Goal: Task Accomplishment & Management: Manage account settings

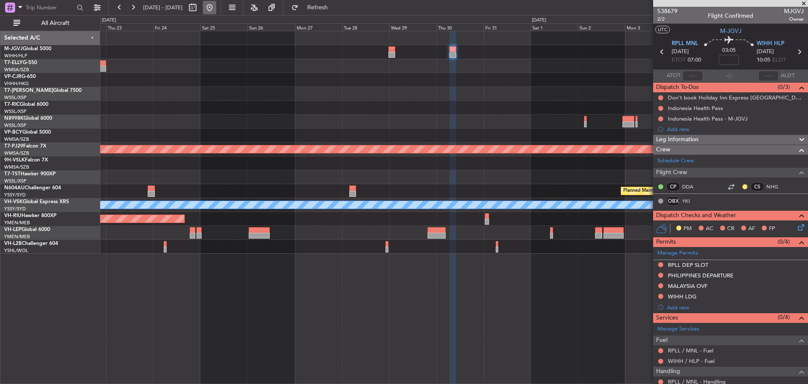
click at [216, 6] on button at bounding box center [209, 7] width 13 height 13
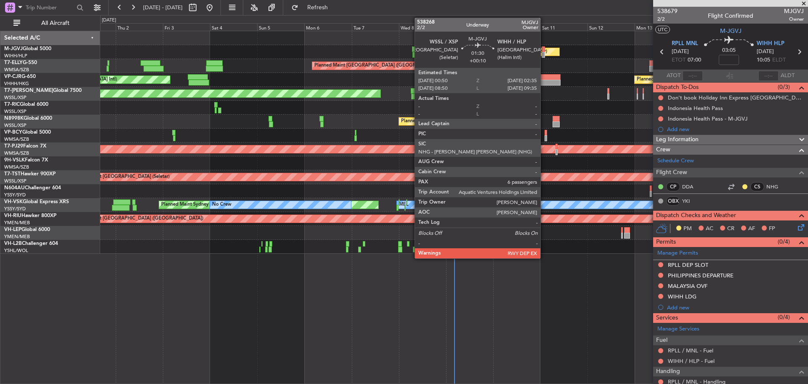
click at [544, 55] on div at bounding box center [544, 55] width 4 height 6
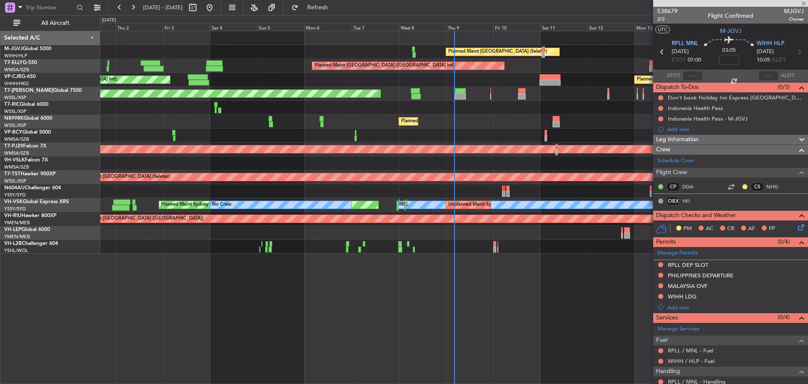
type input "+00:10"
type input "6"
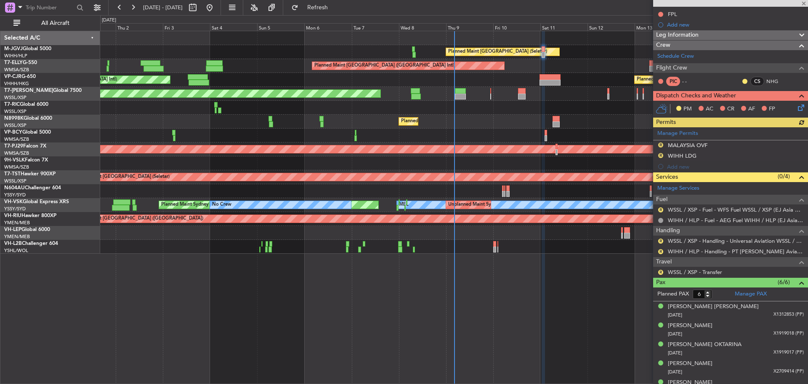
scroll to position [156, 0]
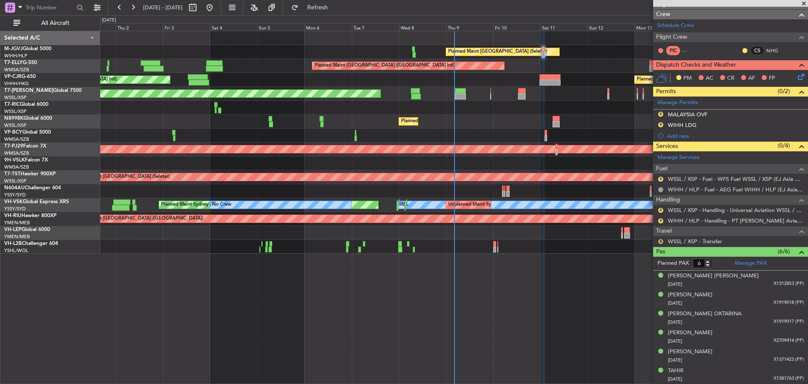
click at [662, 240] on button "R" at bounding box center [660, 241] width 5 height 5
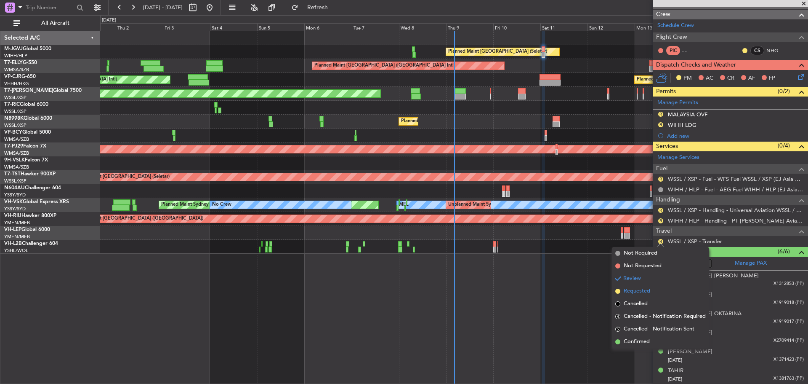
click at [645, 290] on span "Requested" at bounding box center [637, 291] width 27 height 8
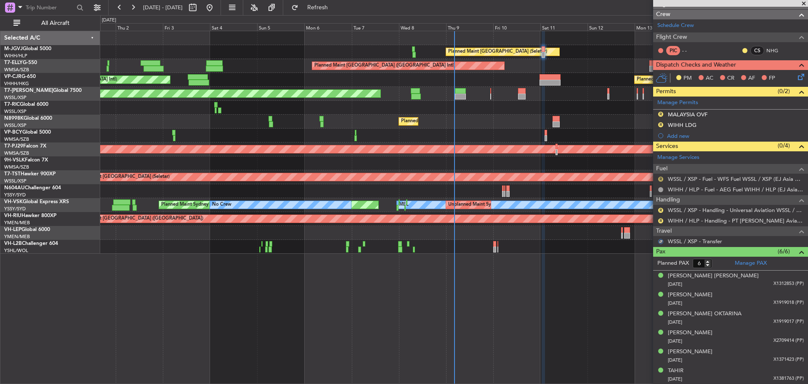
click at [660, 179] on button "R" at bounding box center [660, 178] width 5 height 5
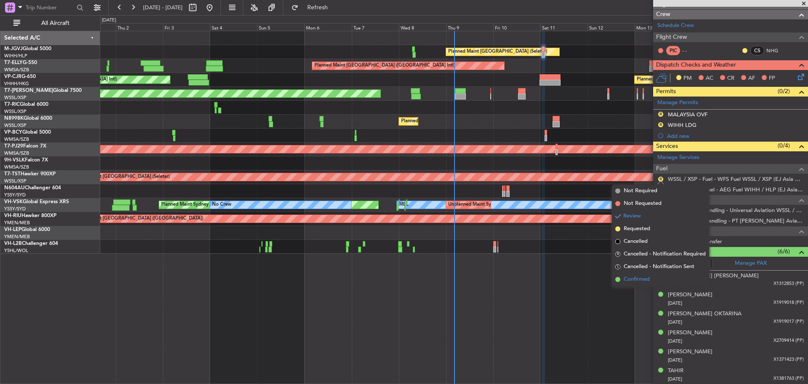
click at [638, 276] on span "Confirmed" at bounding box center [637, 279] width 26 height 8
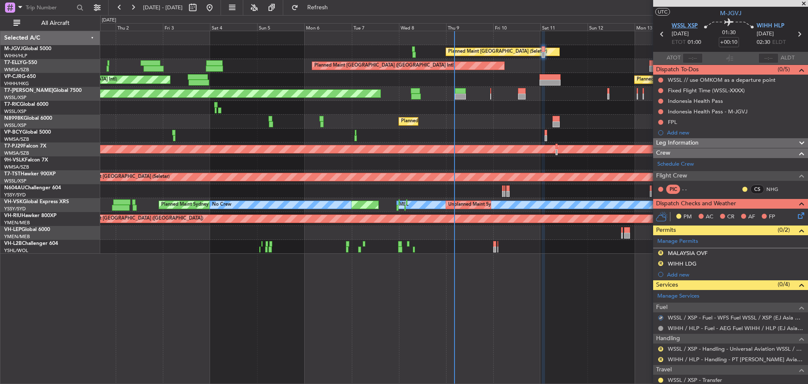
scroll to position [0, 0]
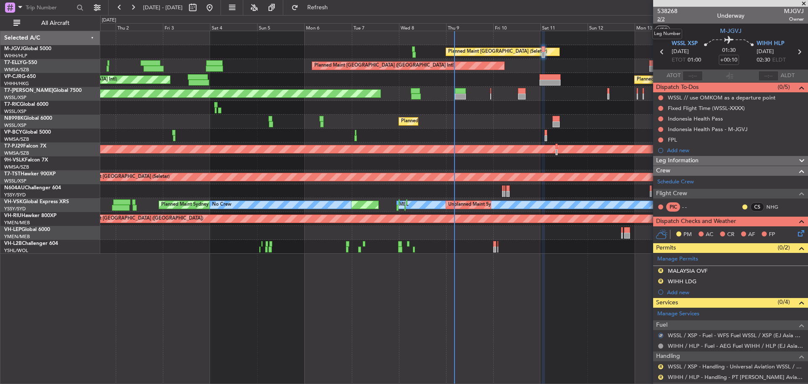
click at [659, 20] on span "2/2" at bounding box center [668, 19] width 20 height 7
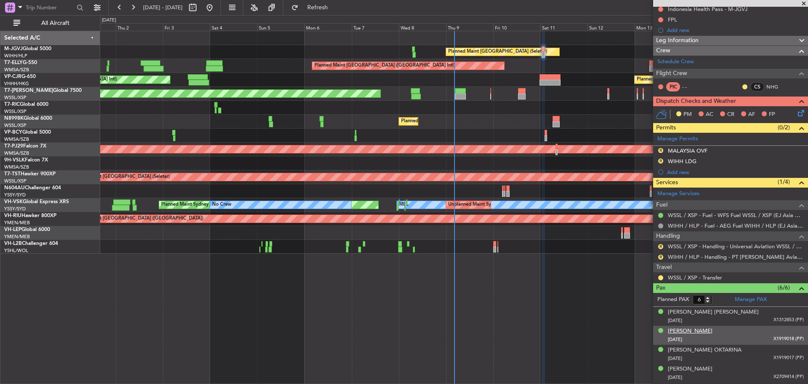
scroll to position [126, 0]
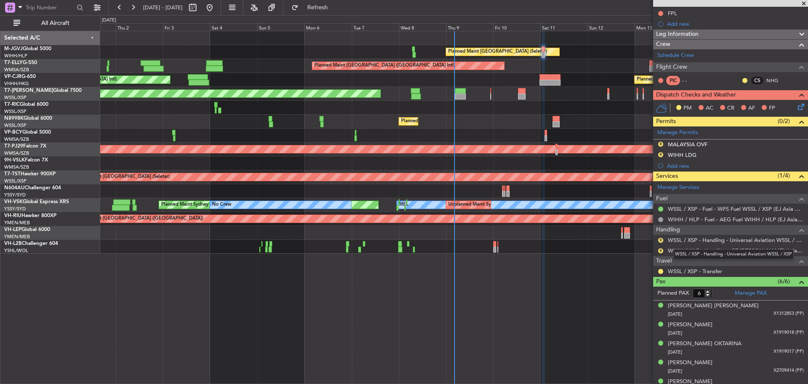
click at [694, 251] on div "WSSL / XSP - Handling - Universal Aviation WSSL / XSP" at bounding box center [734, 254] width 120 height 11
click at [711, 248] on link "WIHH / HLP - Handling - PT [PERSON_NAME] Aviasi WIHH / HLP" at bounding box center [736, 250] width 136 height 7
click at [660, 143] on button "R" at bounding box center [660, 143] width 5 height 5
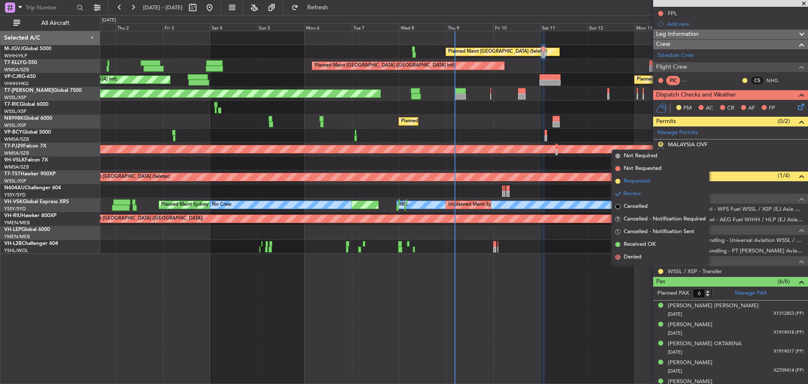
click at [641, 178] on span "Requested" at bounding box center [637, 181] width 27 height 8
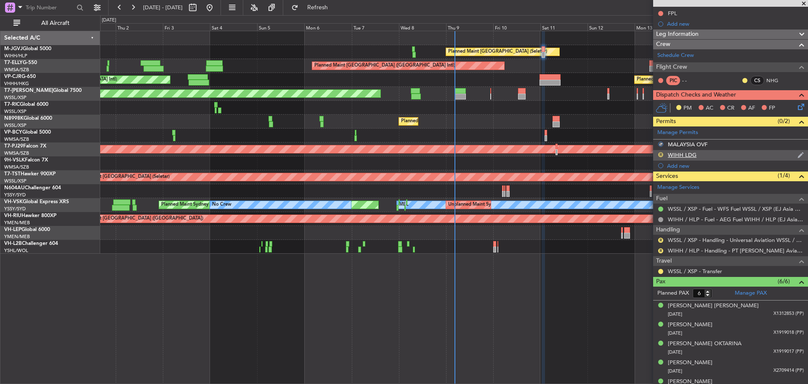
click at [658, 155] on button "R" at bounding box center [660, 154] width 5 height 5
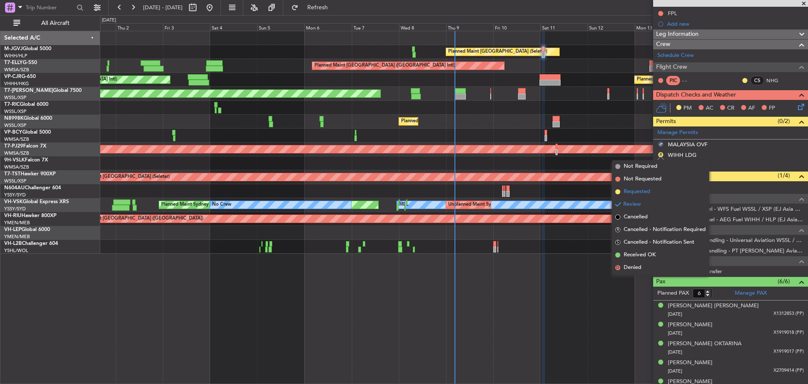
click at [645, 192] on span "Requested" at bounding box center [637, 191] width 27 height 8
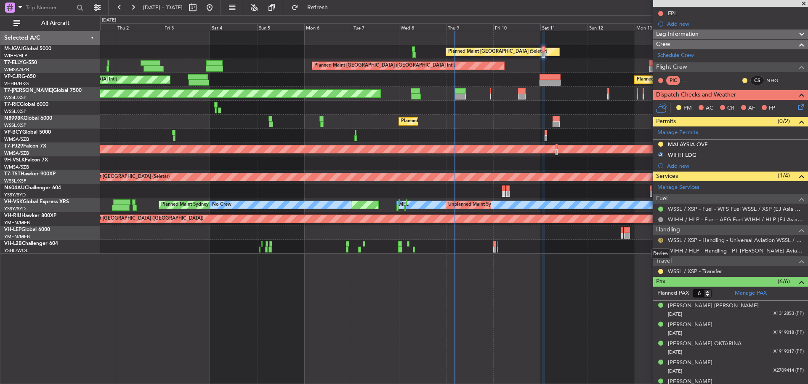
click at [659, 238] on button "R" at bounding box center [660, 239] width 5 height 5
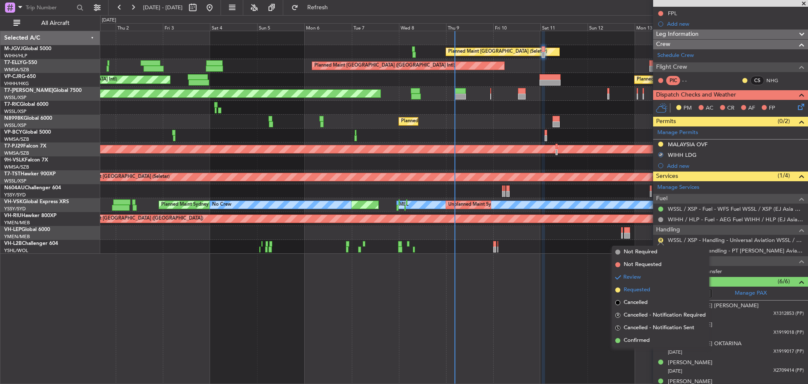
click at [634, 290] on span "Requested" at bounding box center [637, 289] width 27 height 8
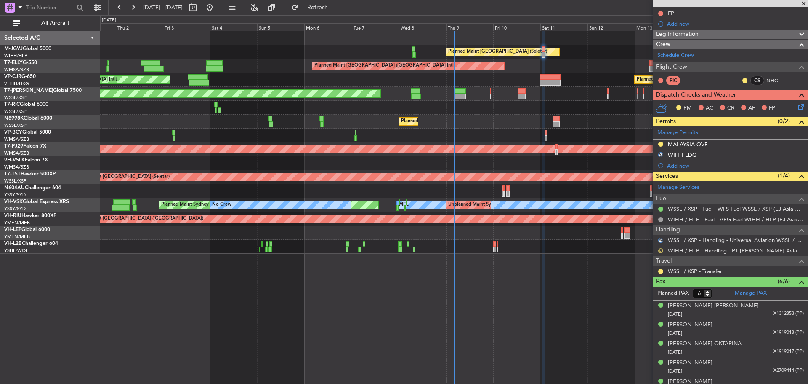
click at [659, 250] on button "R" at bounding box center [660, 250] width 5 height 5
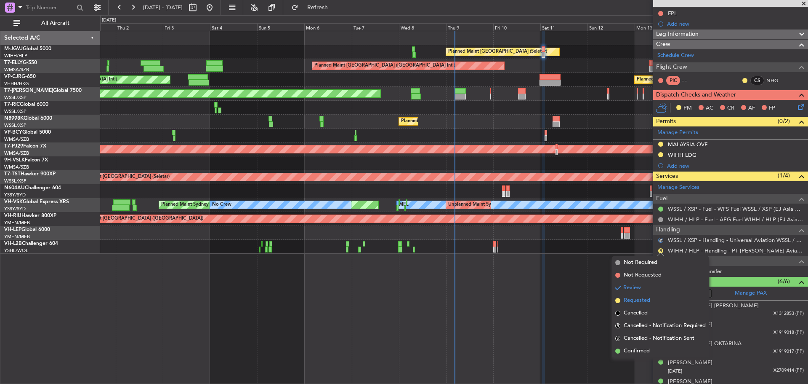
click at [631, 299] on span "Requested" at bounding box center [637, 300] width 27 height 8
